Goal: Task Accomplishment & Management: Complete application form

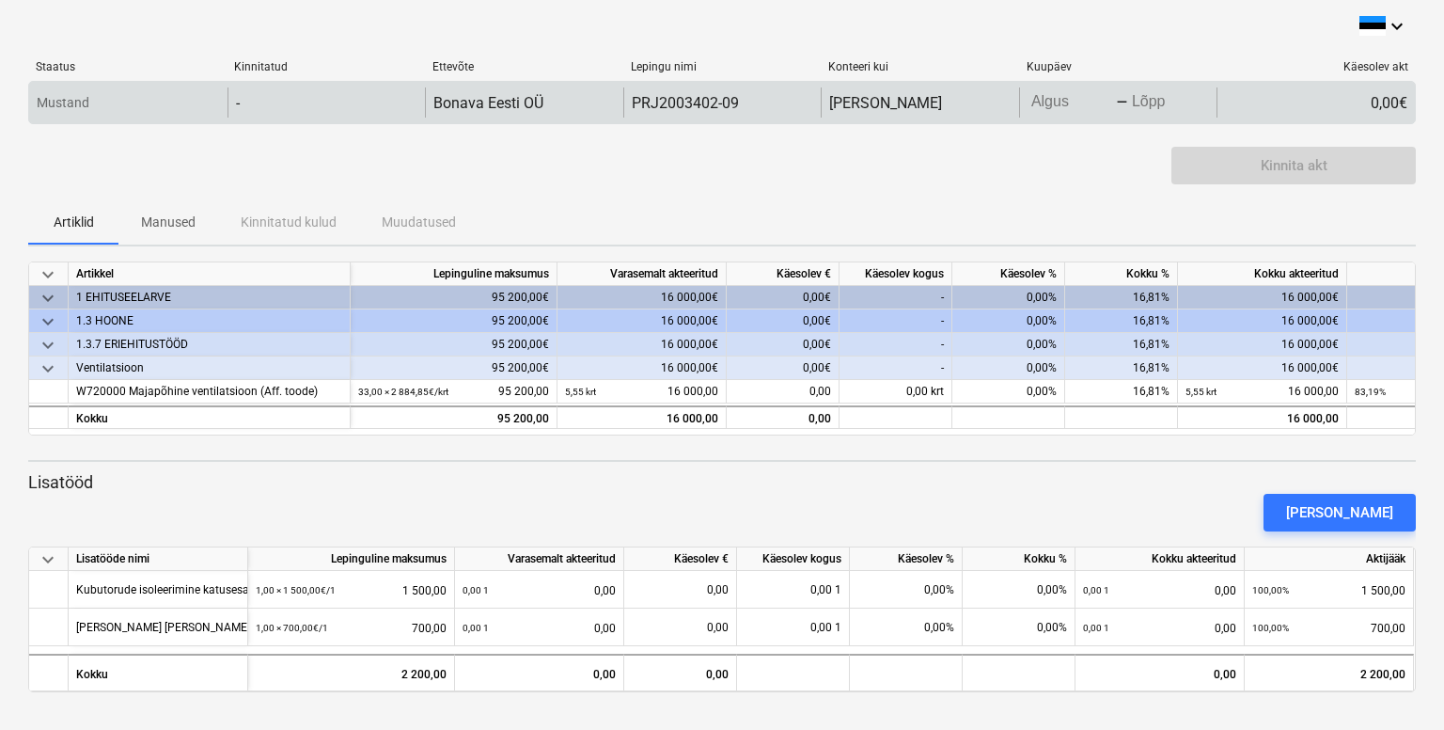
click at [1047, 99] on body "keyboard_arrow_down Staatus Kinnitatud Ettevõte Lepingu nimi Konteeri kui Kuupä…" at bounding box center [722, 365] width 1444 height 730
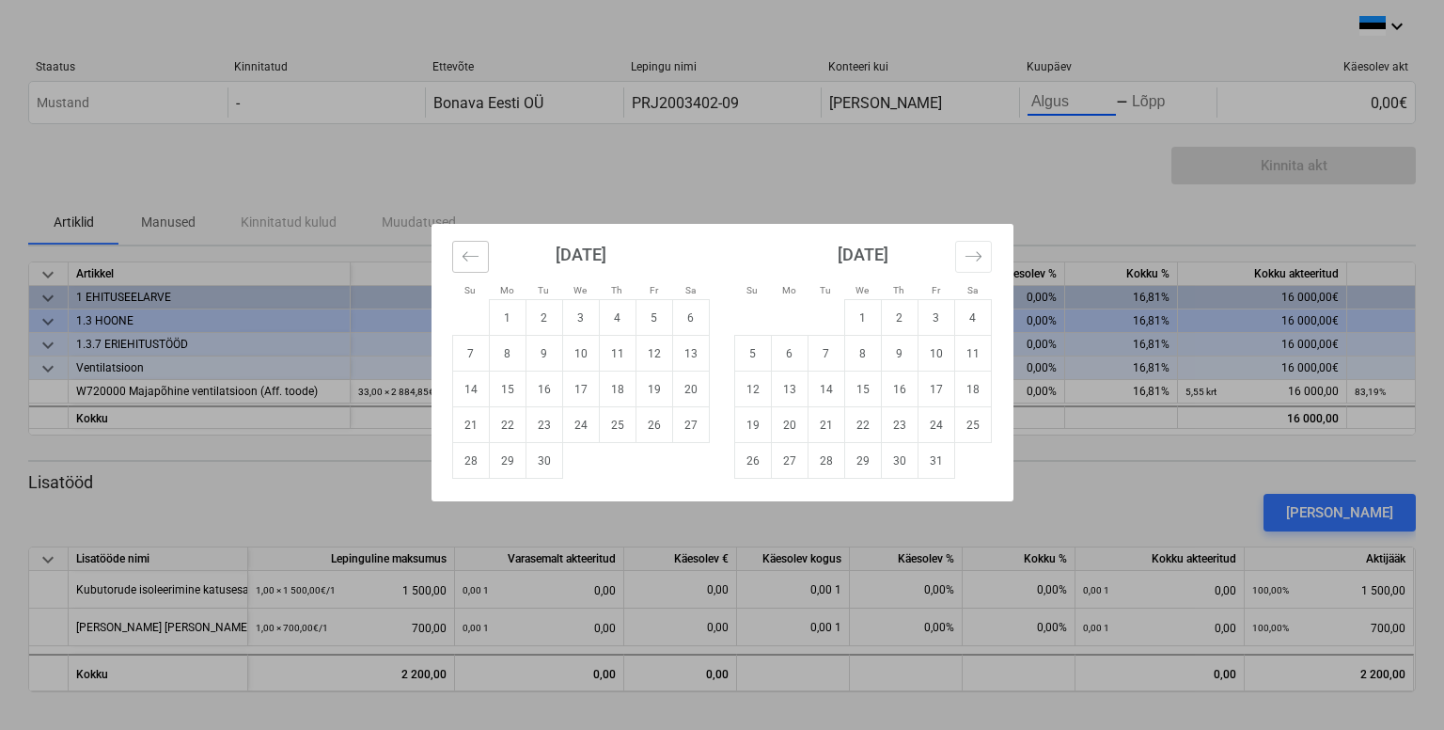
click at [463, 255] on icon "Move backward to switch to the previous month." at bounding box center [470, 255] width 16 height 9
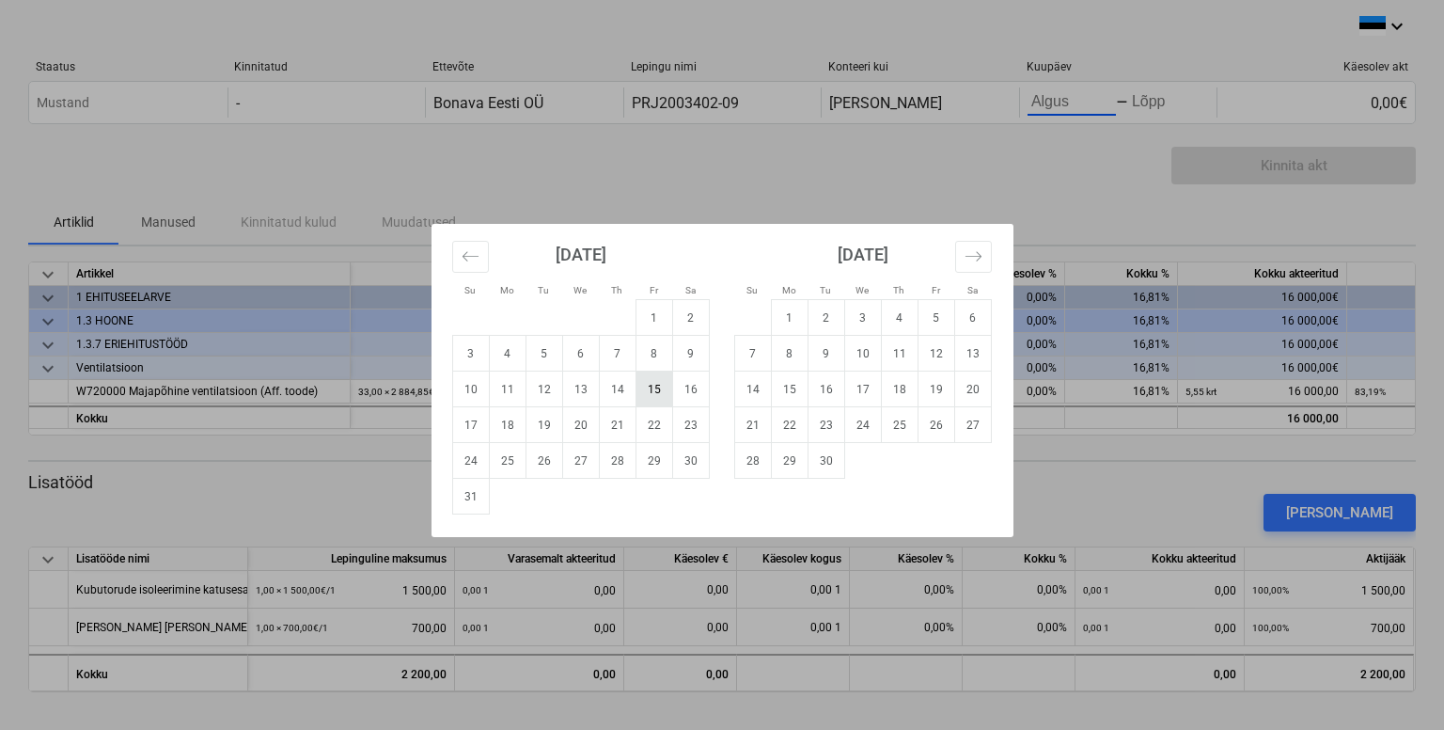
click at [654, 390] on td "15" at bounding box center [654, 389] width 37 height 36
type input "[DATE]"
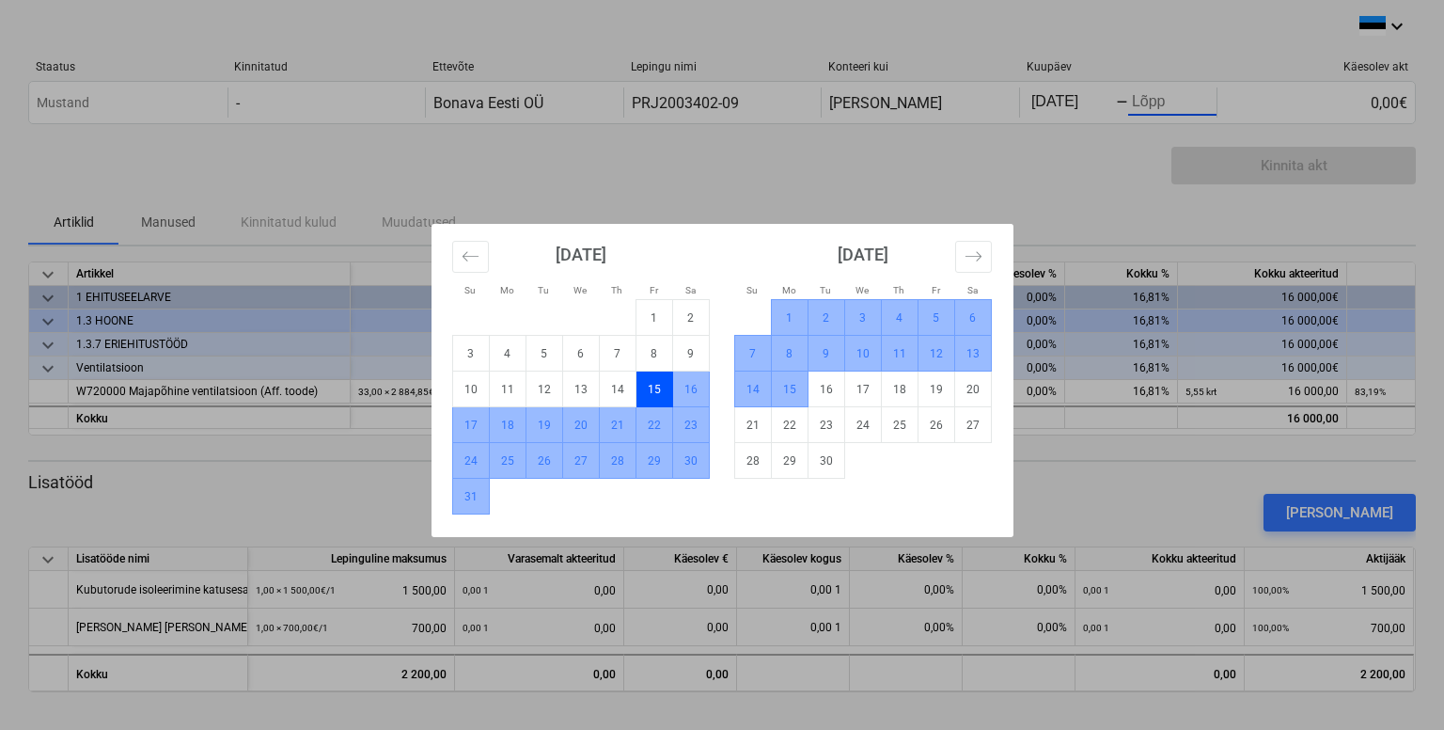
click at [784, 391] on td "15" at bounding box center [789, 389] width 37 height 36
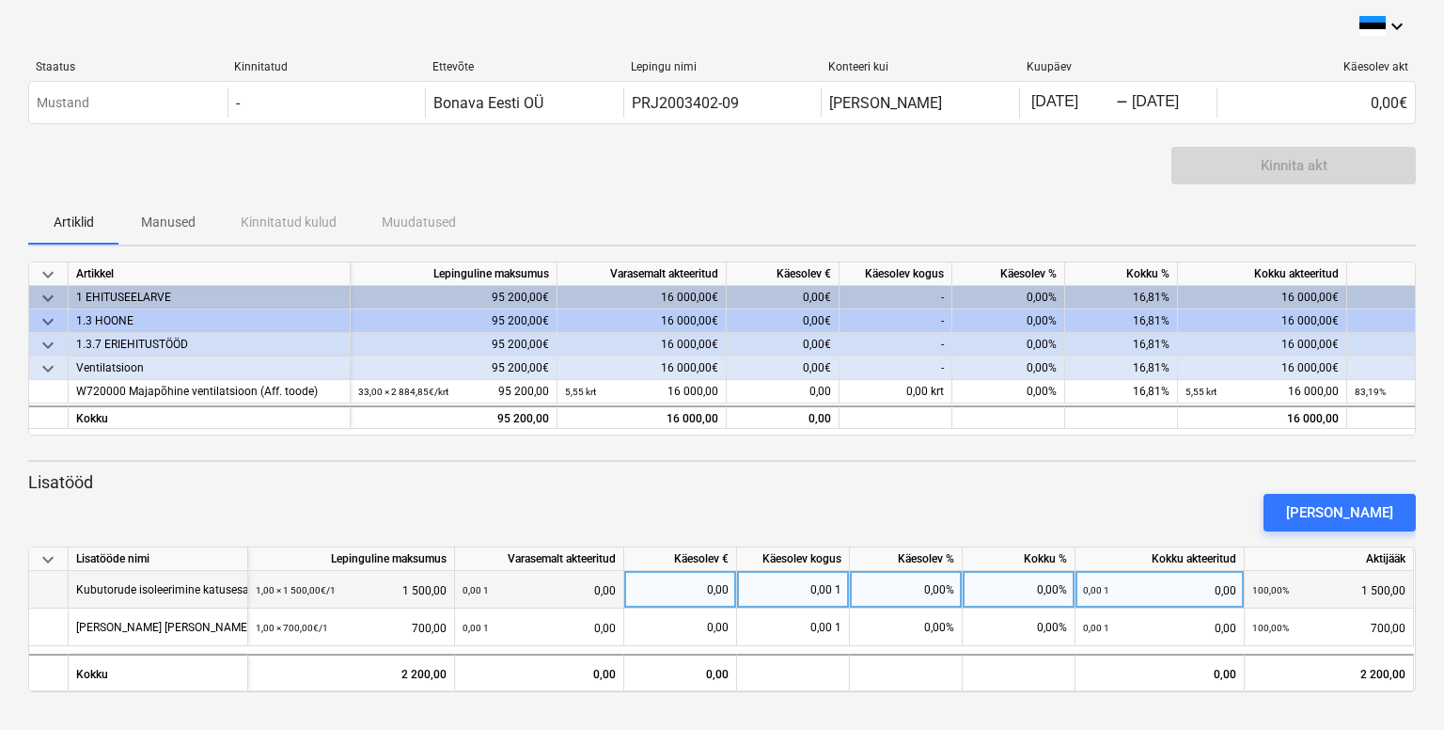
click at [706, 586] on div "0,00" at bounding box center [680, 590] width 97 height 38
type input "1500"
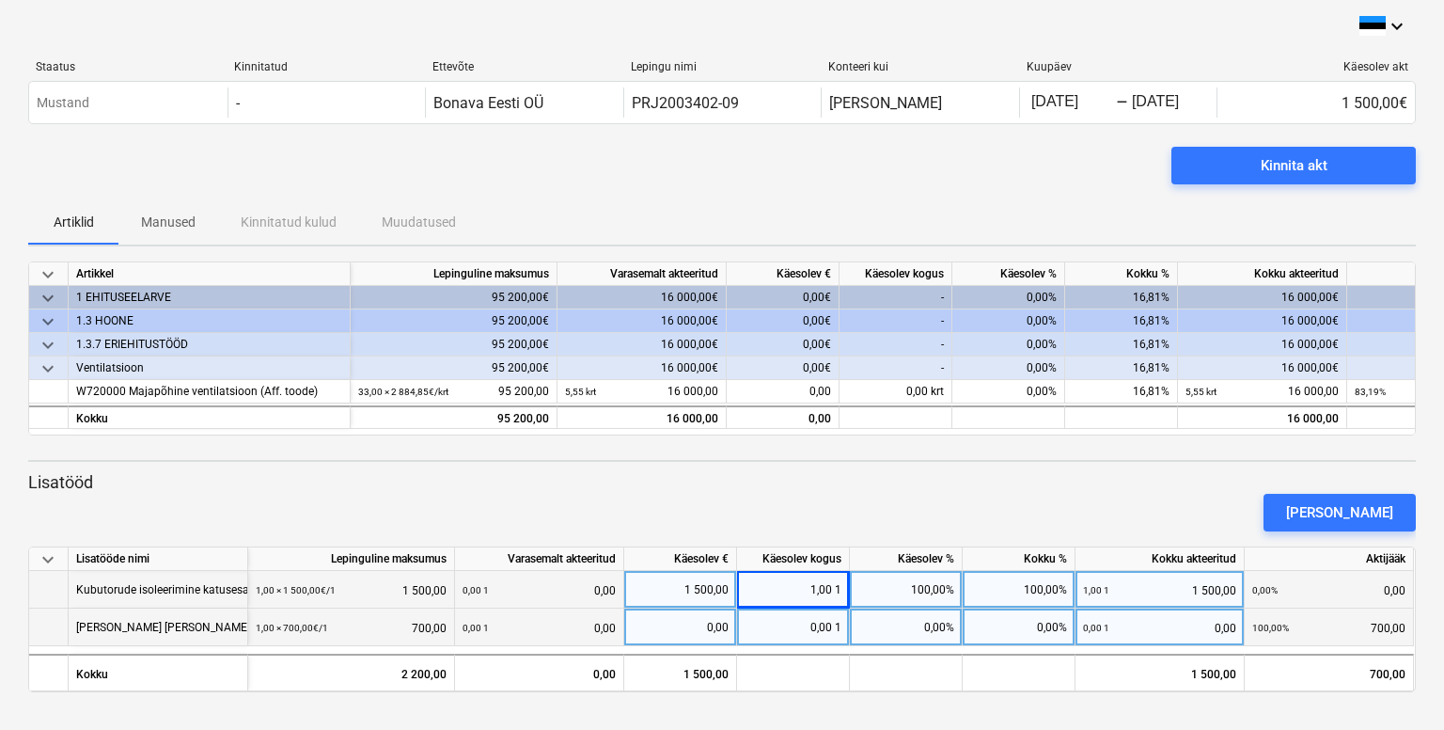
click at [720, 614] on div "0,00" at bounding box center [680, 627] width 97 height 38
type input "700"
click at [145, 151] on div "Kinnita akt" at bounding box center [722, 173] width 1388 height 53
click at [1324, 510] on div "[PERSON_NAME]" at bounding box center [1339, 512] width 107 height 24
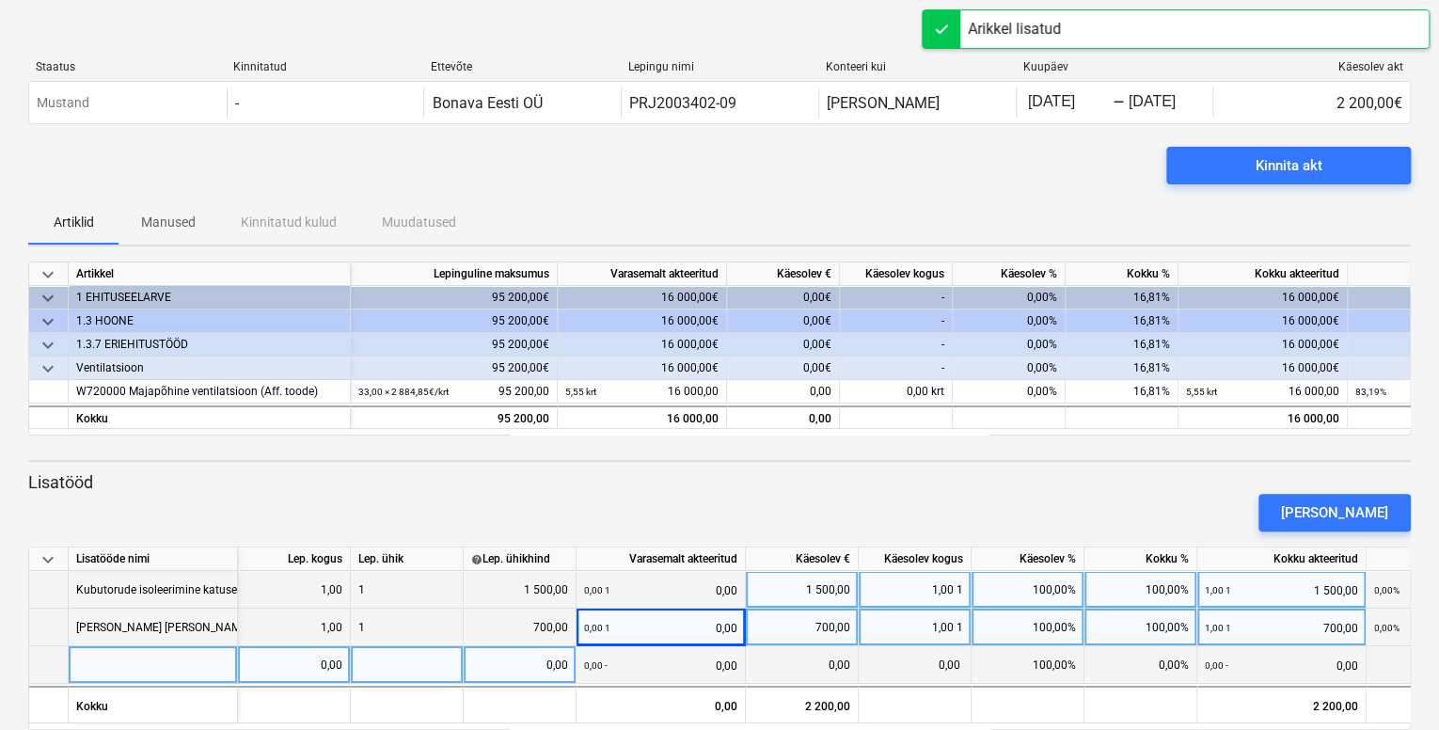
click at [126, 667] on div at bounding box center [153, 665] width 169 height 38
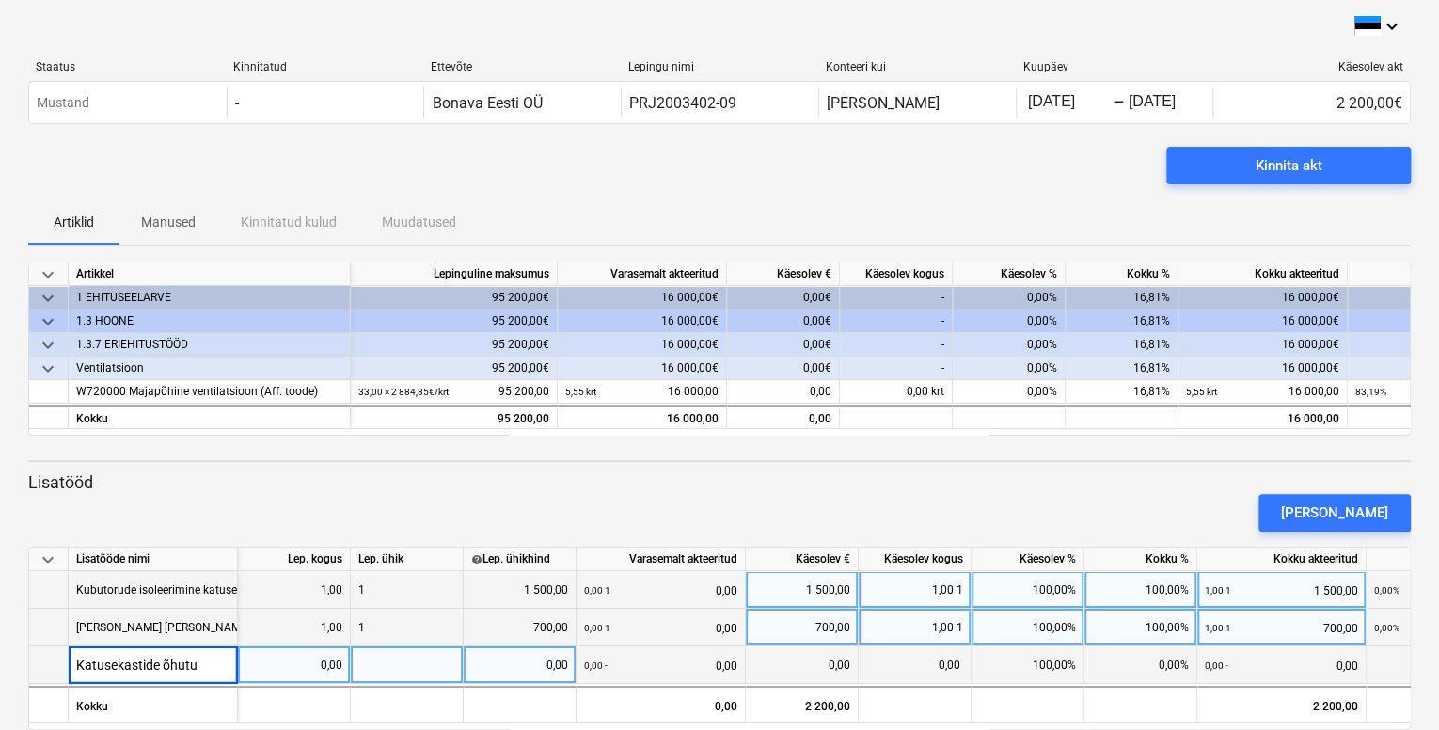
type input "Katusekastide õhutus"
type input "450"
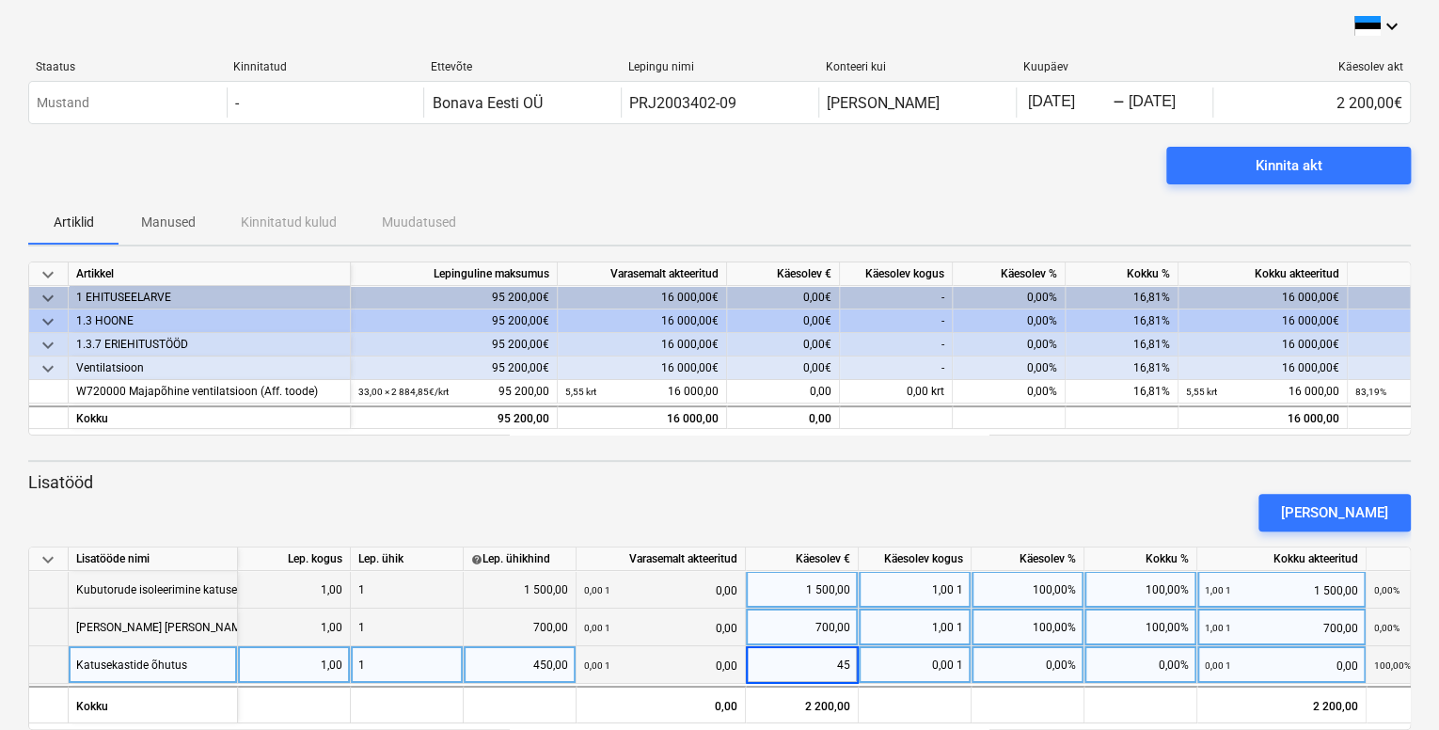
type input "450"
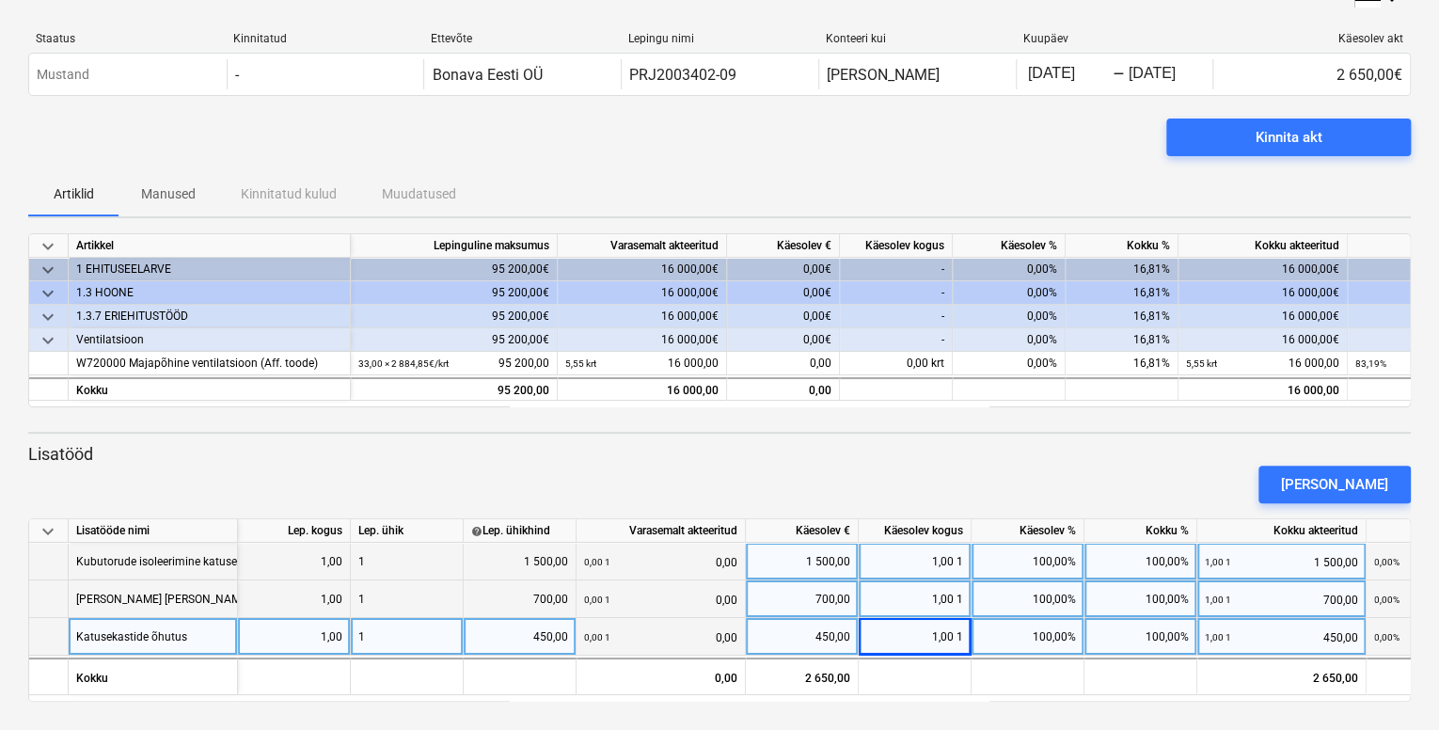
scroll to position [29, 0]
click at [947, 121] on div "Kinnita akt" at bounding box center [719, 144] width 1382 height 53
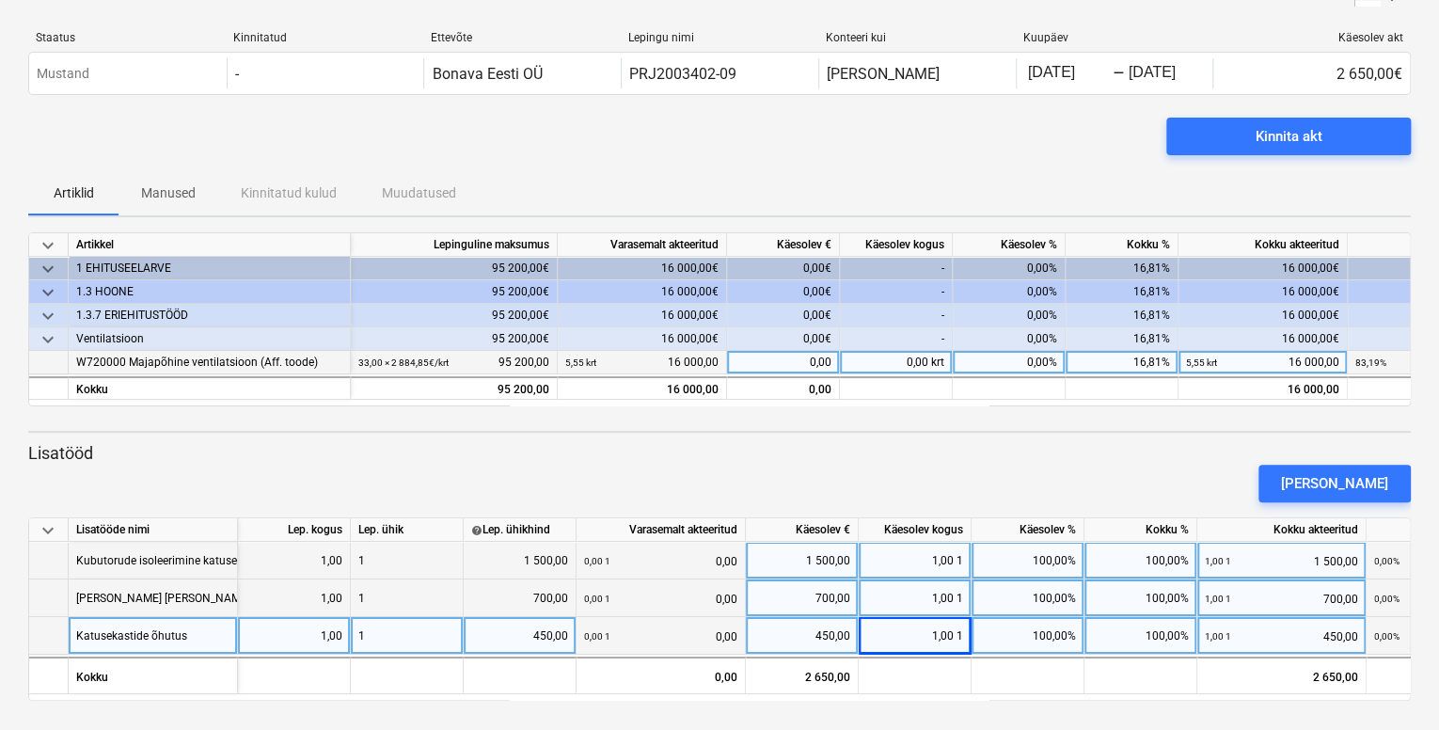
click at [793, 357] on div "0,00" at bounding box center [783, 363] width 113 height 24
type input "27000"
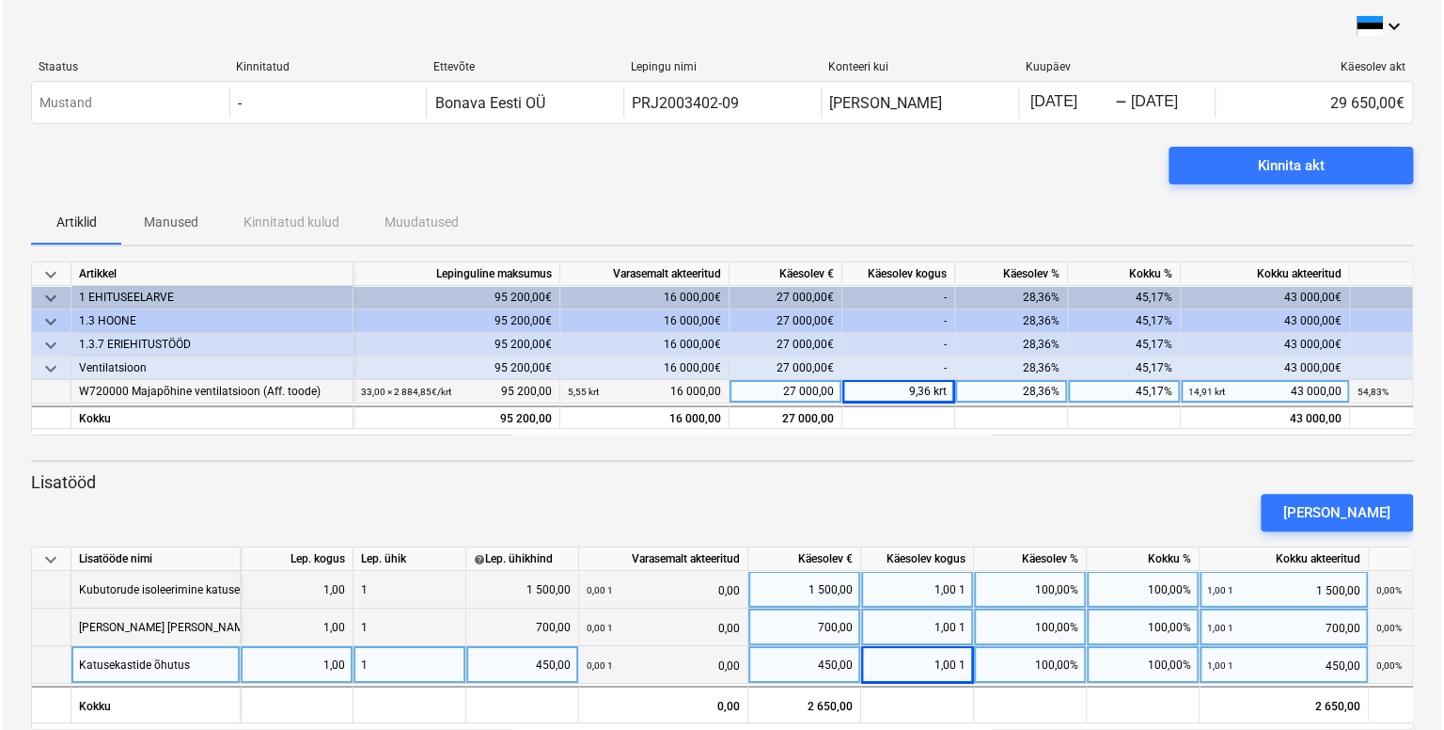
scroll to position [0, 0]
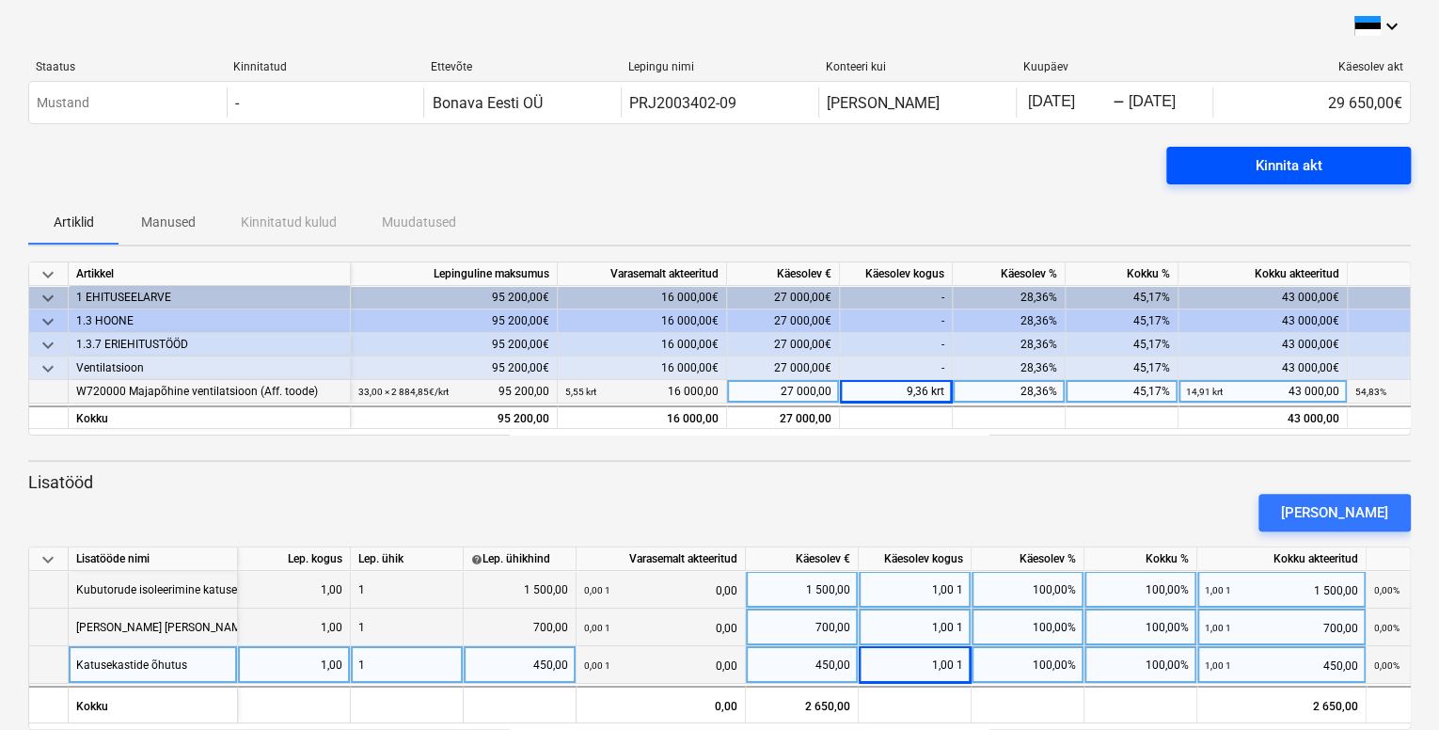
click at [1255, 163] on div "Kinnita akt" at bounding box center [1288, 165] width 67 height 24
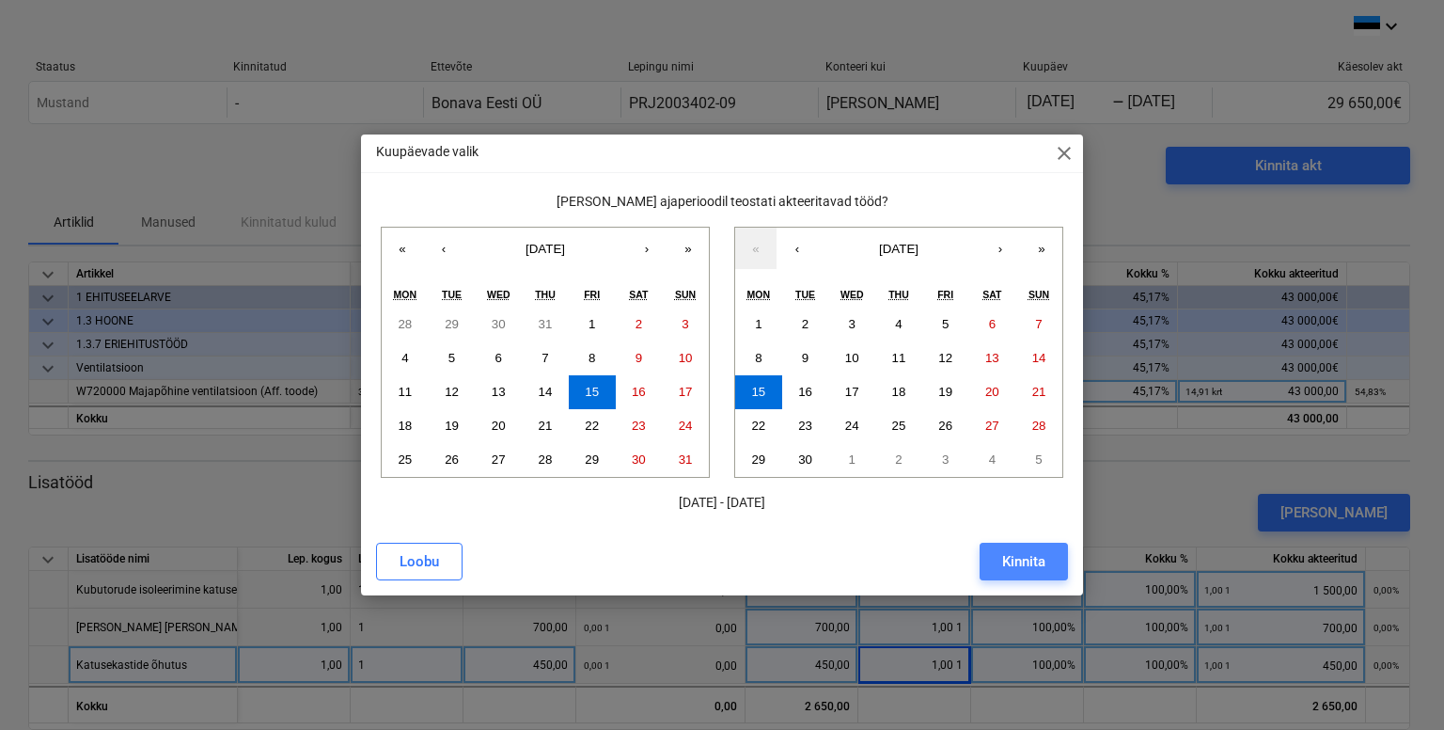
click at [1015, 559] on div "Kinnita" at bounding box center [1023, 561] width 43 height 24
